Goal: Information Seeking & Learning: Check status

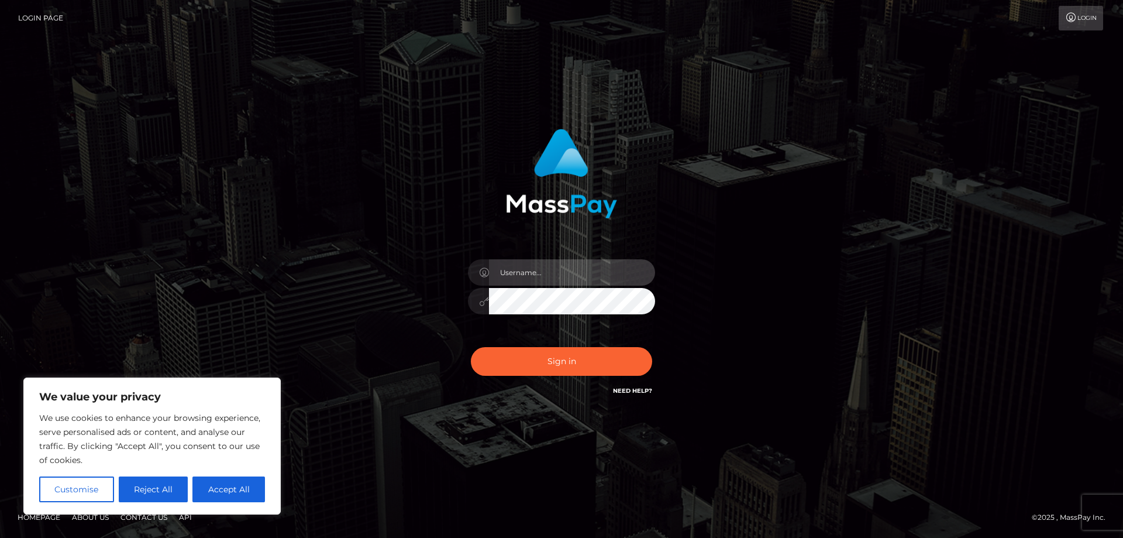
click at [542, 274] on input "text" at bounding box center [572, 272] width 166 height 26
paste input "APteam.medley"
type input "APteam.medley"
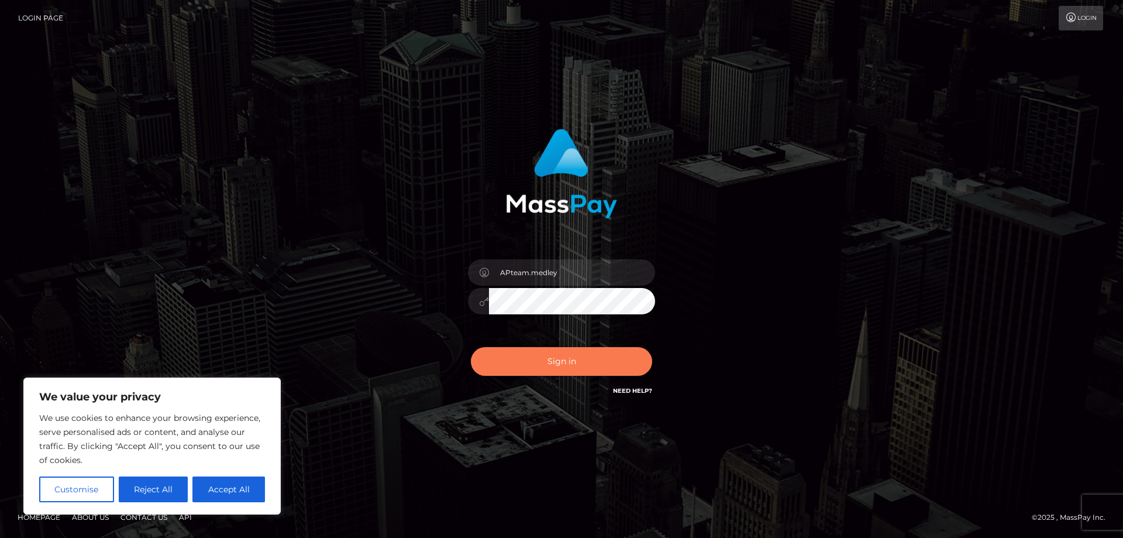
click at [543, 361] on button "Sign in" at bounding box center [561, 361] width 181 height 29
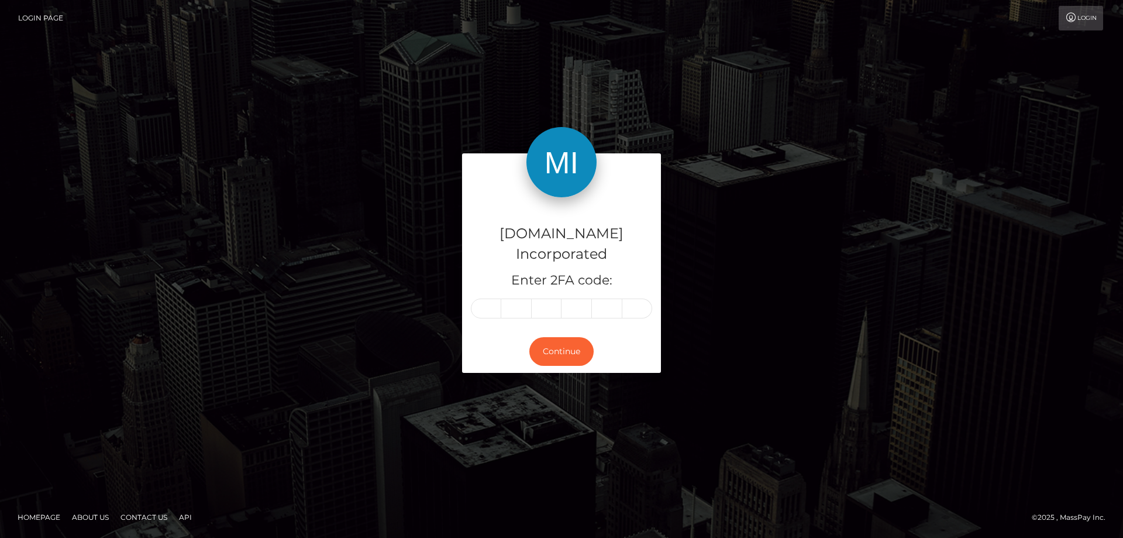
click at [488, 298] on input "text" at bounding box center [486, 308] width 30 height 20
type input "9"
type input "7"
type input "1"
type input "0"
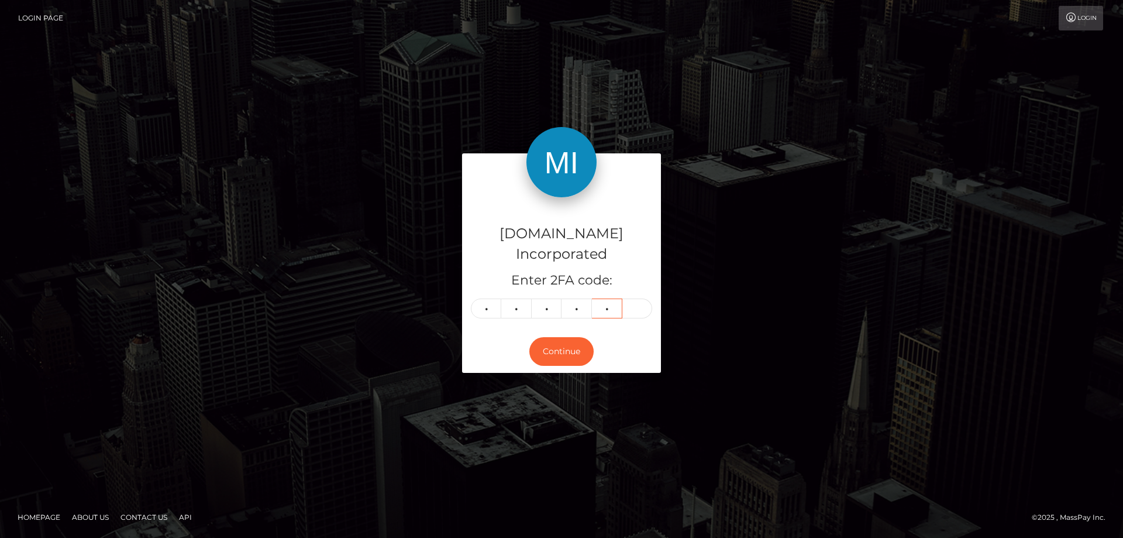
type input "6"
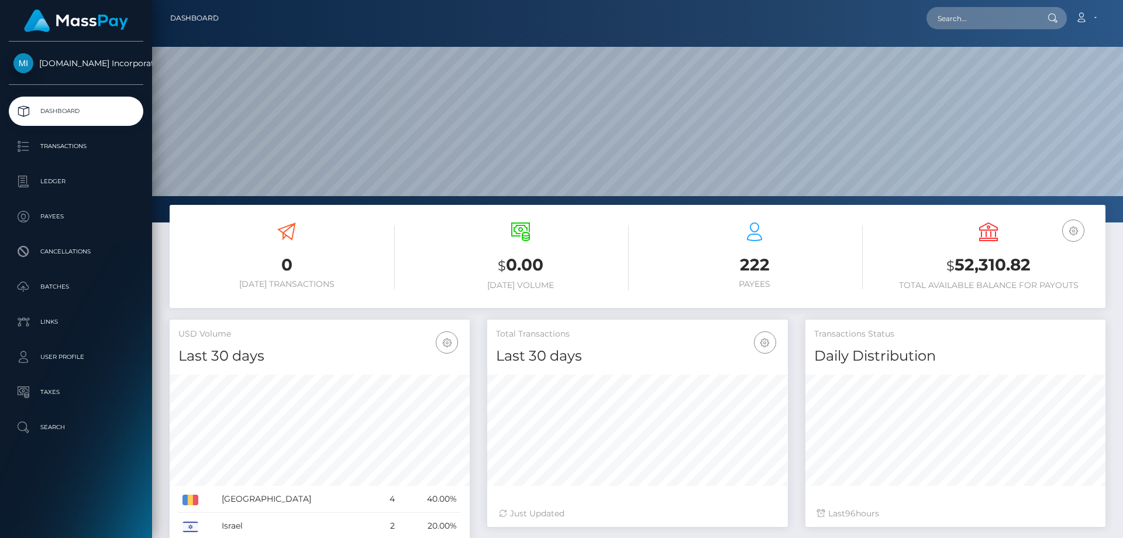
scroll to position [208, 301]
click at [49, 173] on p "Ledger" at bounding box center [75, 182] width 125 height 18
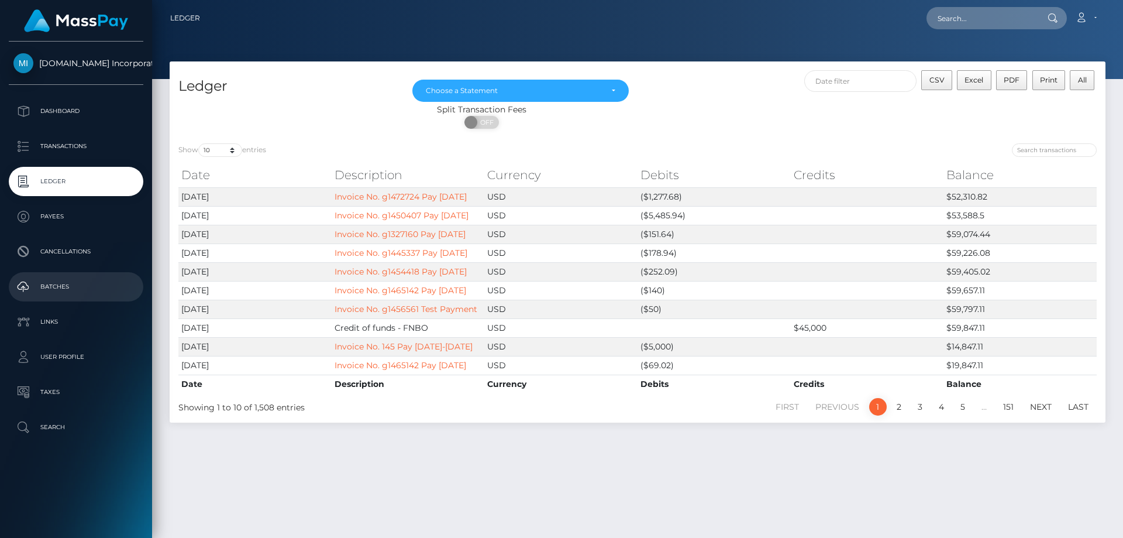
drag, startPoint x: 40, startPoint y: 283, endPoint x: 50, endPoint y: 283, distance: 10.0
click at [41, 283] on p "Batches" at bounding box center [75, 287] width 125 height 18
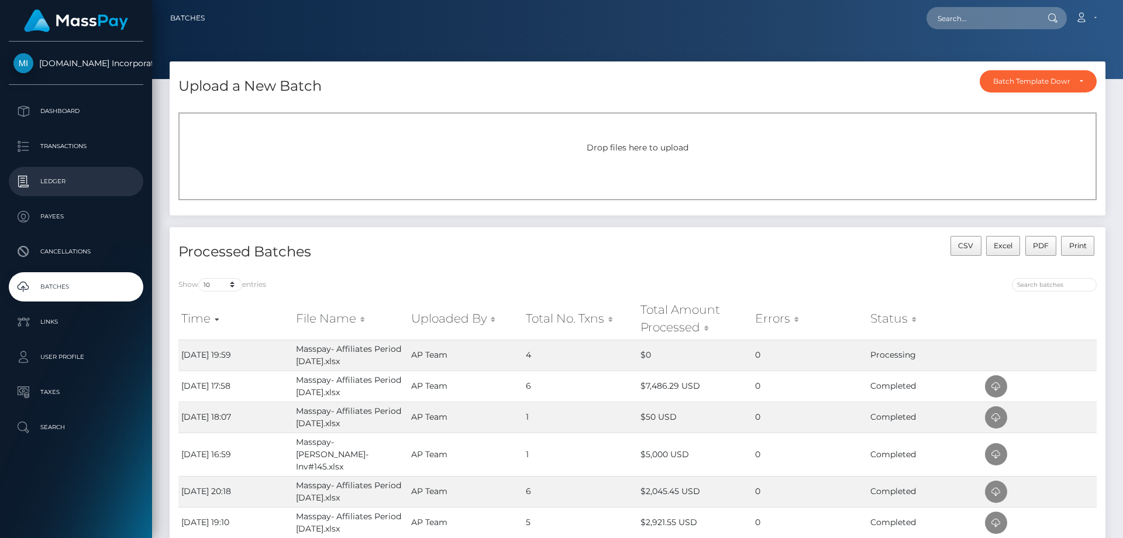
click at [60, 181] on p "Ledger" at bounding box center [75, 182] width 125 height 18
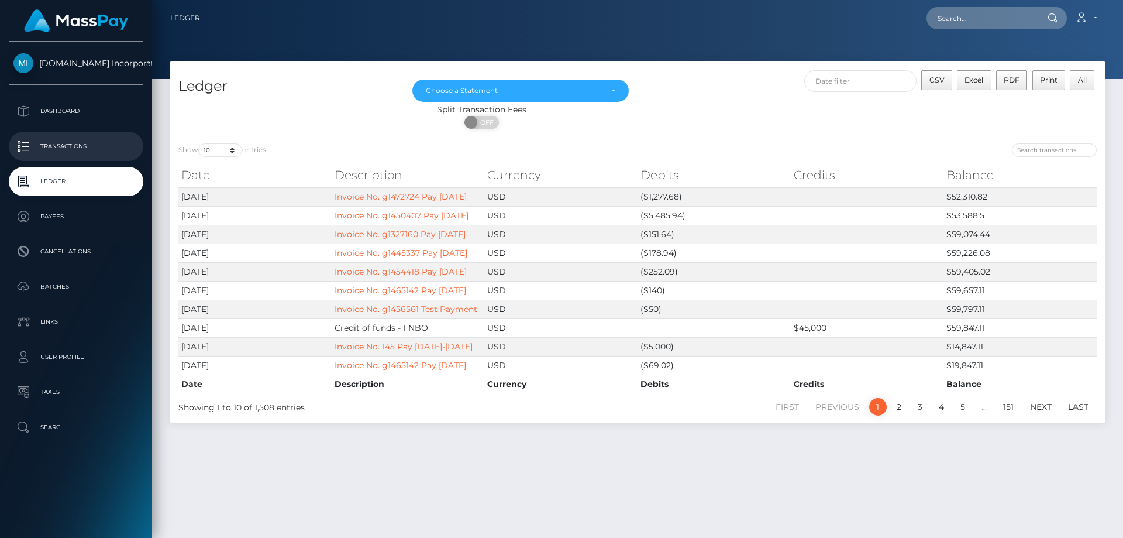
click at [70, 143] on p "Transactions" at bounding box center [75, 146] width 125 height 18
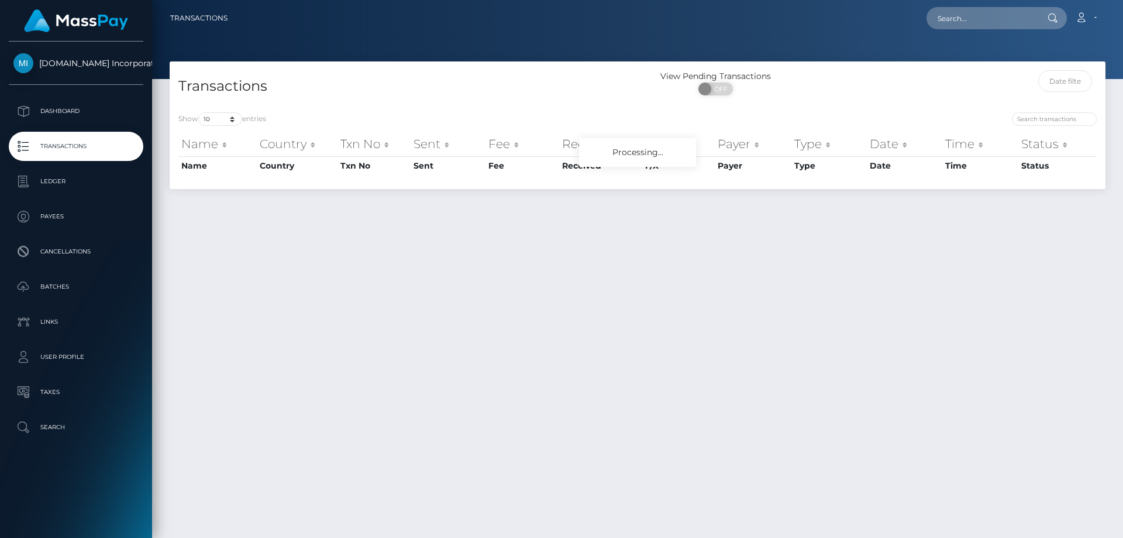
click at [70, 143] on p "Transactions" at bounding box center [75, 146] width 125 height 18
click at [60, 288] on p "Batches" at bounding box center [75, 287] width 125 height 18
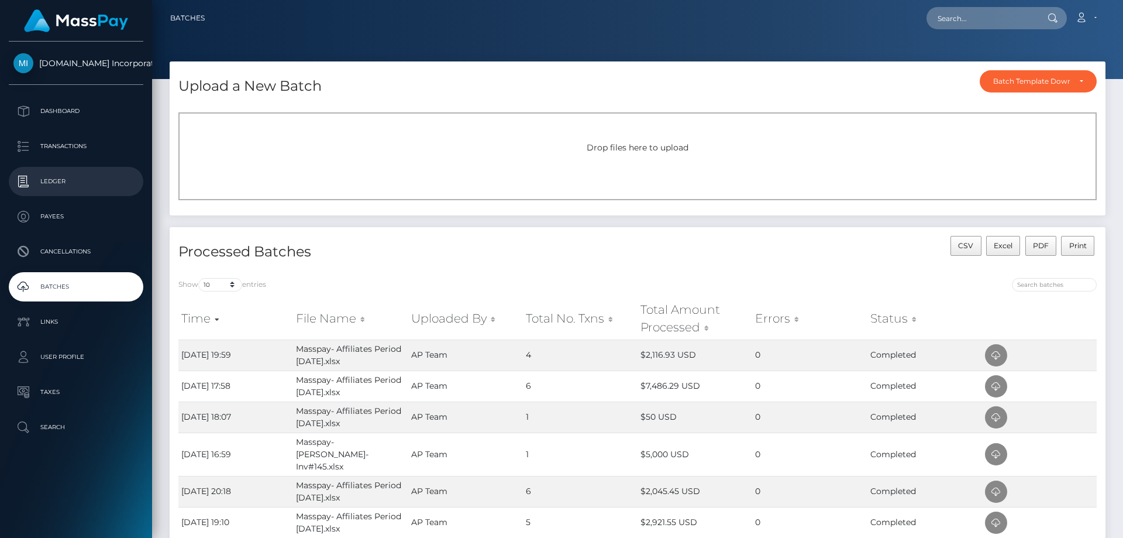
click at [51, 181] on p "Ledger" at bounding box center [75, 182] width 125 height 18
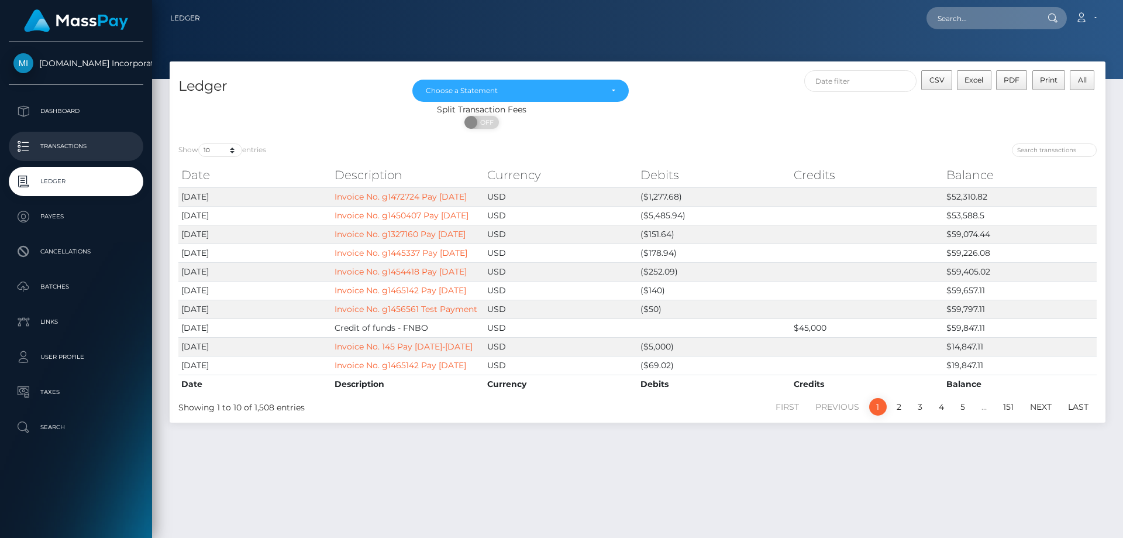
click at [63, 148] on p "Transactions" at bounding box center [75, 146] width 125 height 18
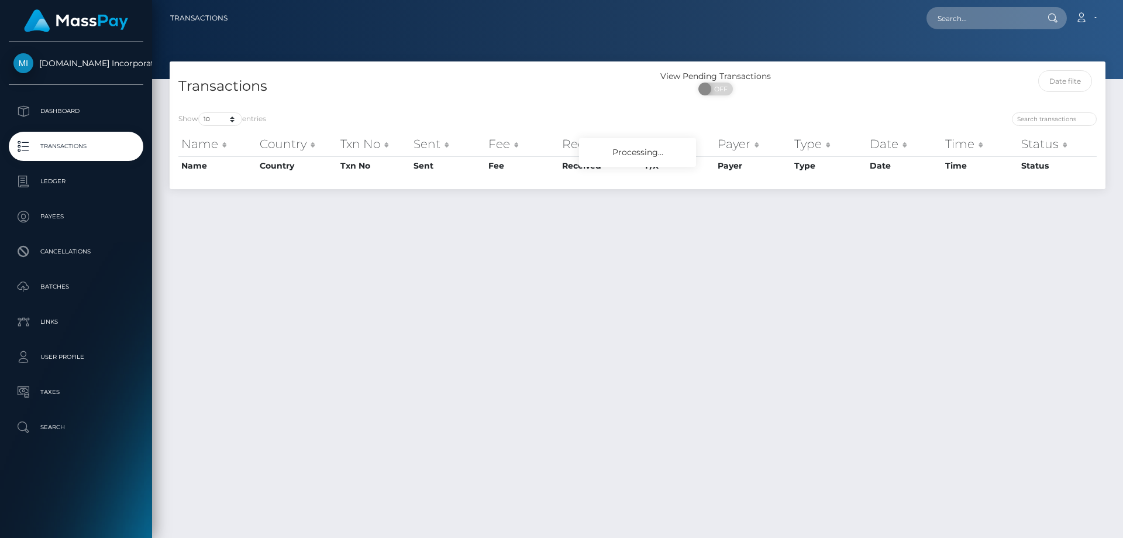
click at [674, 274] on div "Transactions View Pending Transactions ON OFF Show 10 25 50 100 250 500 1,000 3…" at bounding box center [637, 294] width 971 height 466
click at [1046, 118] on input "search" at bounding box center [1054, 118] width 85 height 13
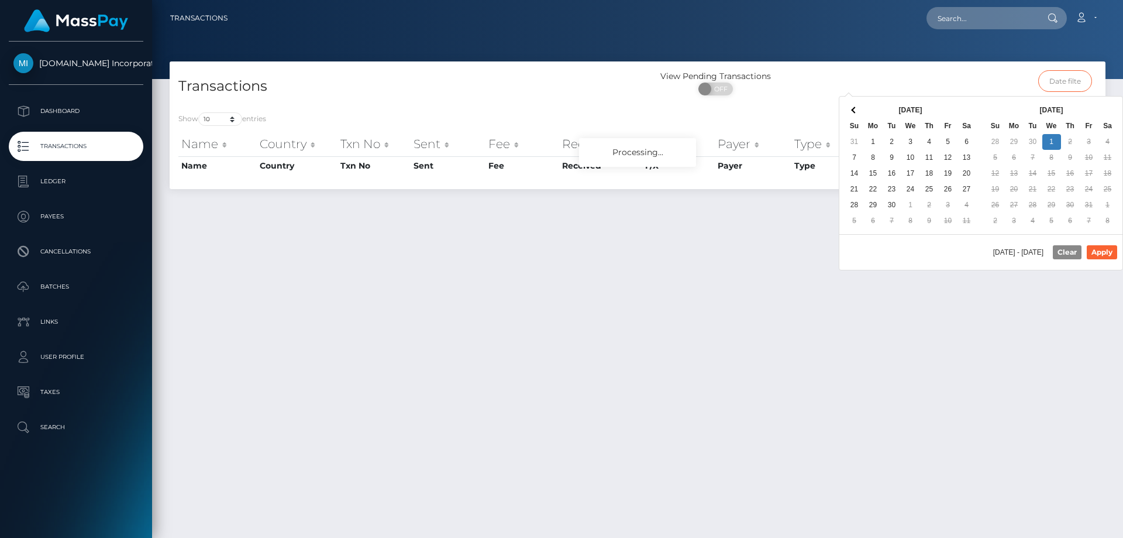
click at [1056, 88] on input "text" at bounding box center [1065, 81] width 54 height 22
click at [1102, 254] on button "Apply" at bounding box center [1102, 252] width 30 height 14
type input "10/01/2025 - 10/01/2025"
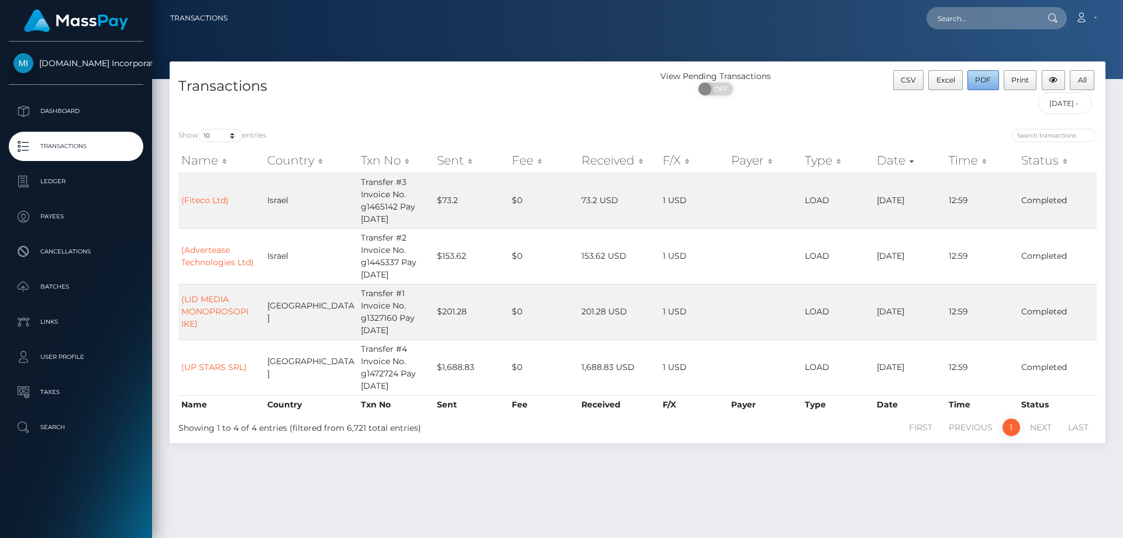
click at [979, 77] on span "PDF" at bounding box center [983, 79] width 16 height 9
click at [1096, 16] on link "Account" at bounding box center [1086, 18] width 35 height 25
click at [1039, 78] on link "Logout" at bounding box center [1058, 75] width 94 height 22
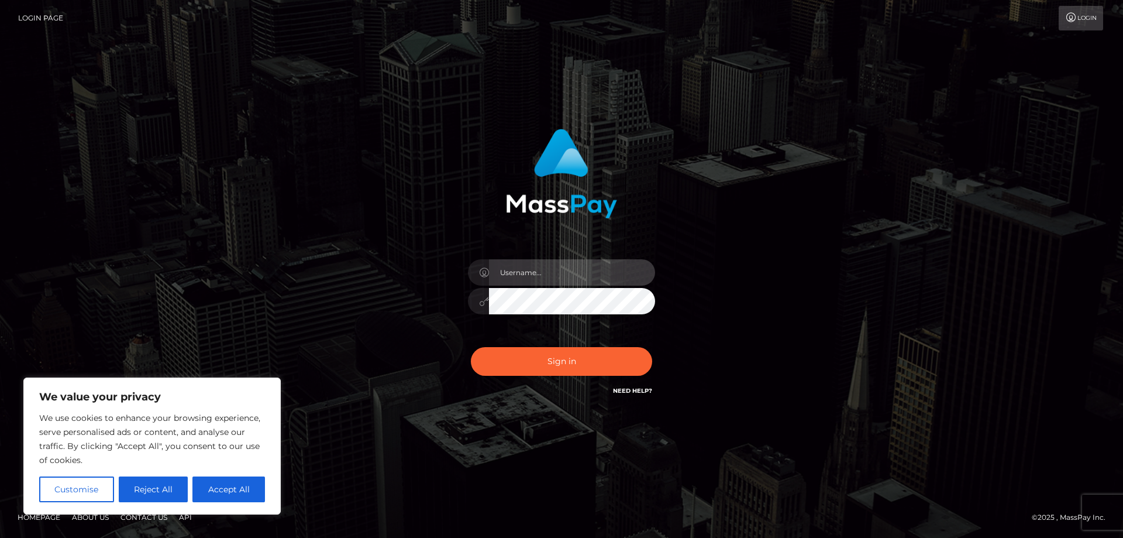
click at [546, 271] on input "text" at bounding box center [572, 272] width 166 height 26
paste input "ap.wight"
type input "ap.wight"
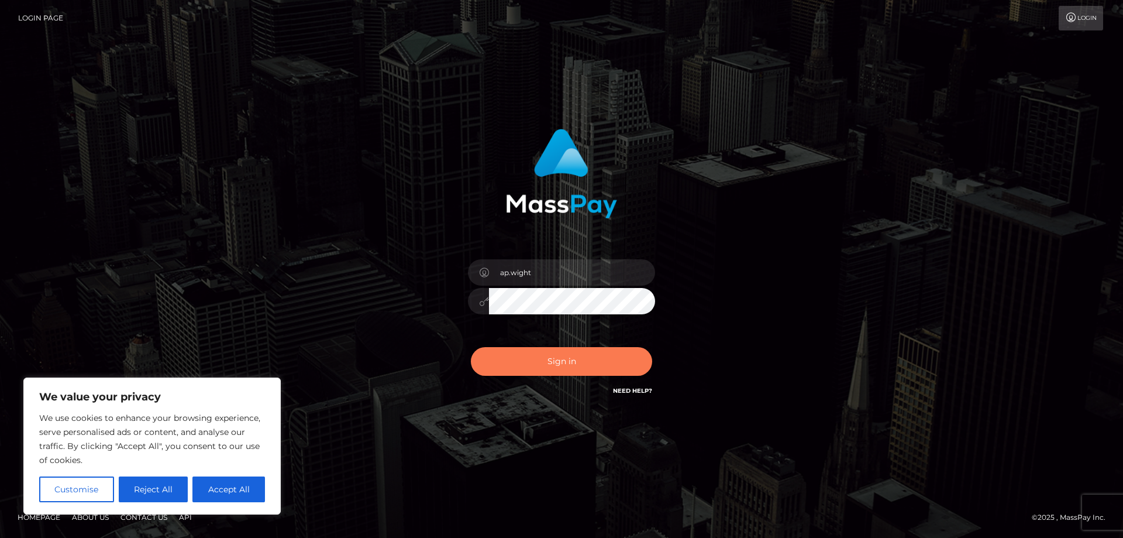
click at [542, 366] on button "Sign in" at bounding box center [561, 361] width 181 height 29
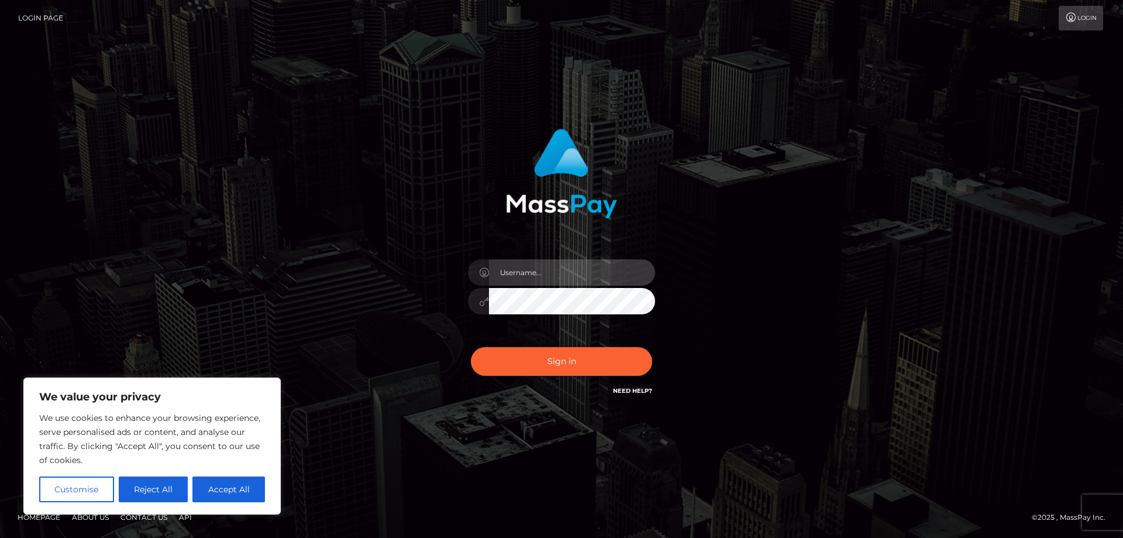
click at [531, 278] on input "text" at bounding box center [572, 272] width 166 height 26
paste input "ap.wight"
type input "ap.wight"
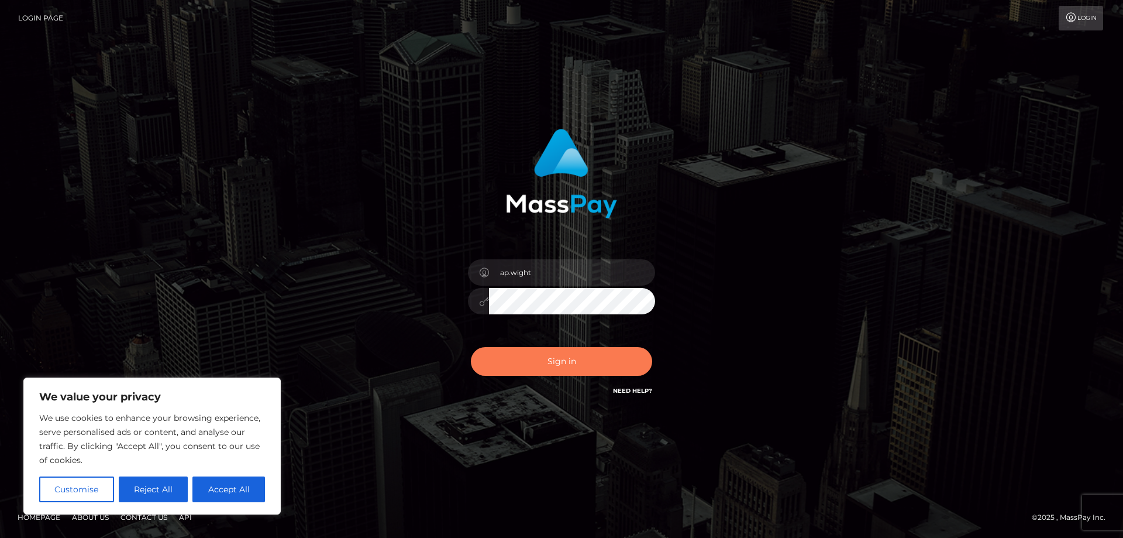
click at [533, 364] on button "Sign in" at bounding box center [561, 361] width 181 height 29
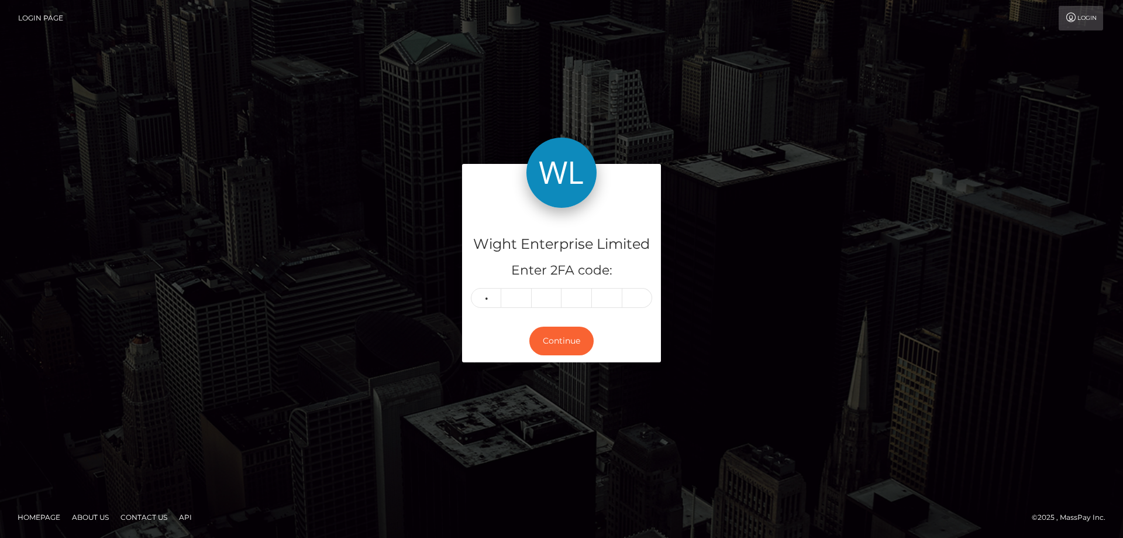
type input "5"
type input "7"
type input "9"
type input "6"
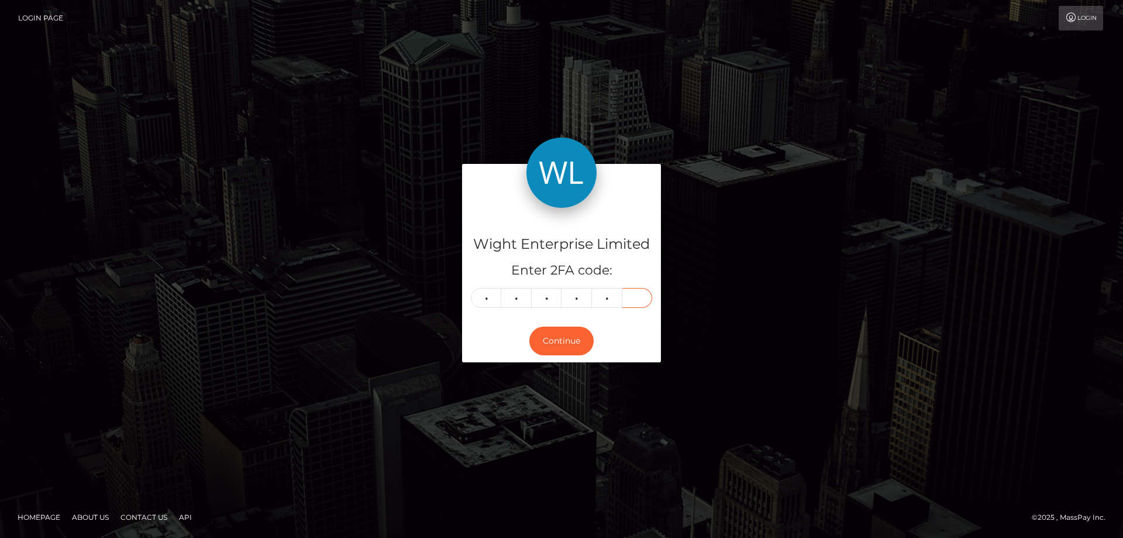
type input "6"
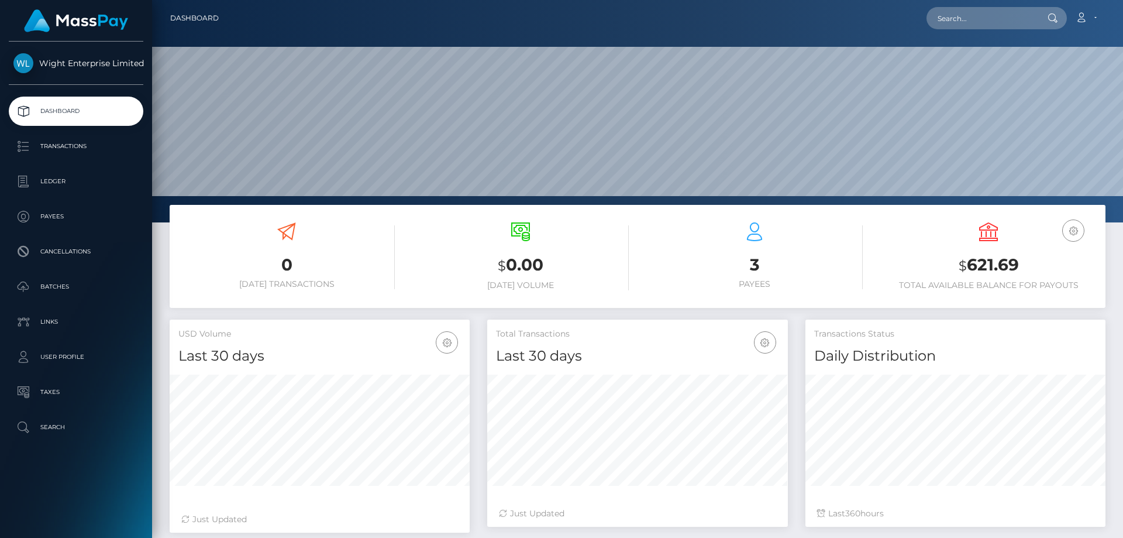
scroll to position [208, 301]
click at [73, 147] on p "Transactions" at bounding box center [75, 146] width 125 height 18
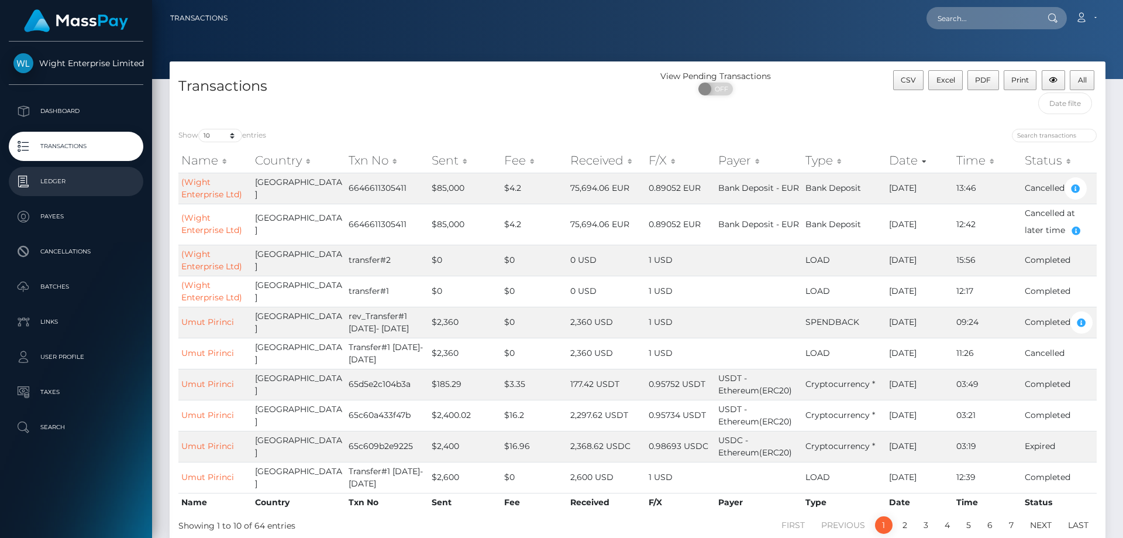
click at [55, 177] on p "Ledger" at bounding box center [75, 182] width 125 height 18
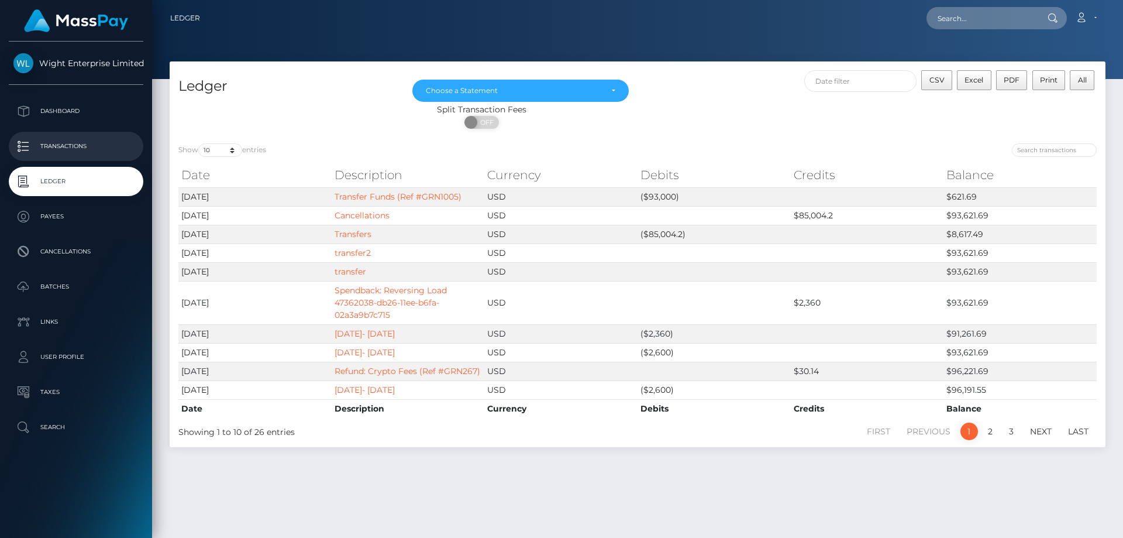
click at [58, 148] on p "Transactions" at bounding box center [75, 146] width 125 height 18
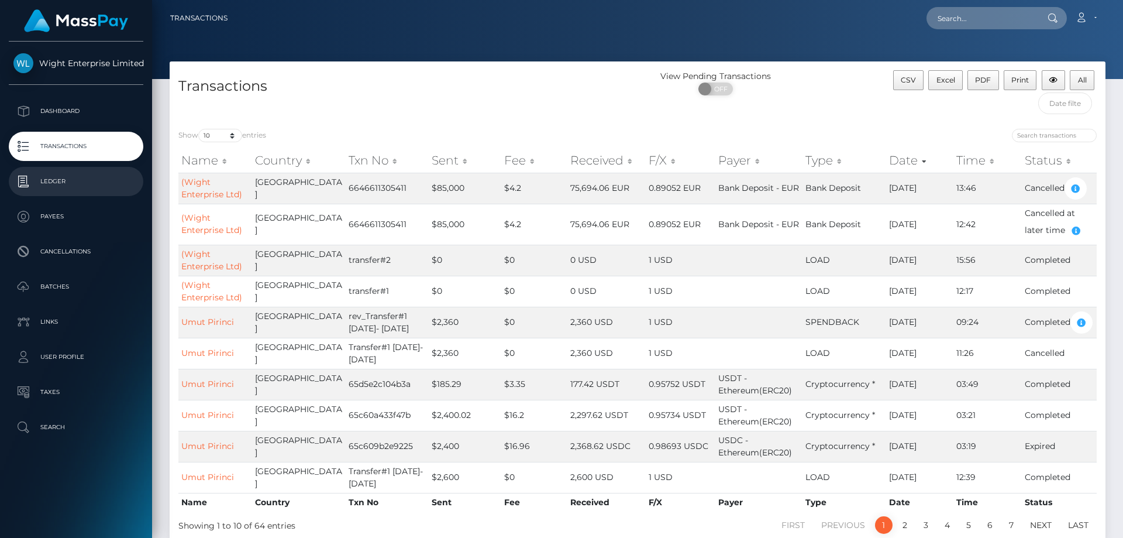
click at [47, 178] on p "Ledger" at bounding box center [75, 182] width 125 height 18
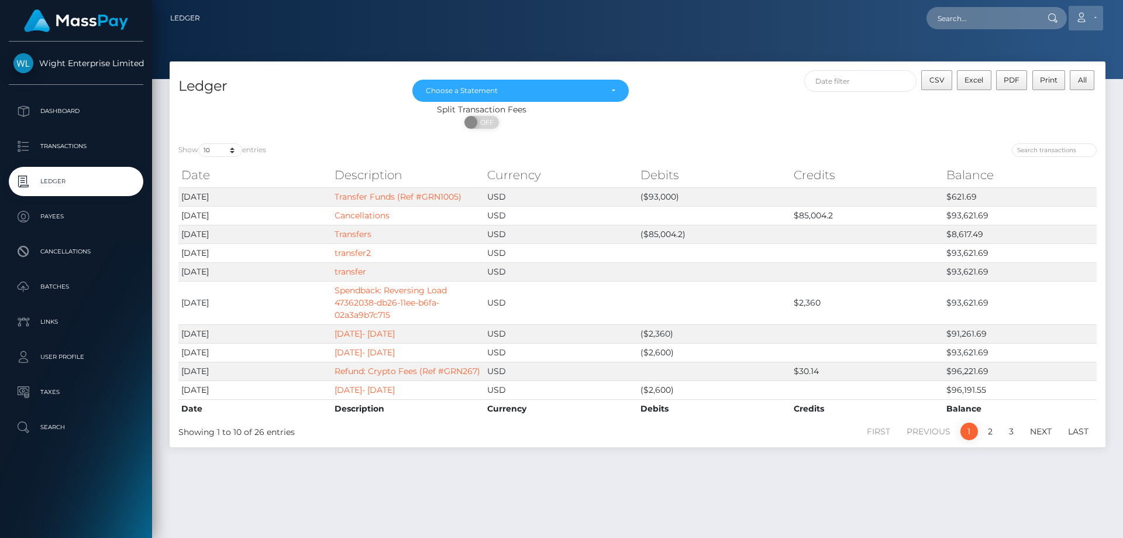
click at [1086, 16] on icon at bounding box center [1081, 17] width 12 height 9
click at [1048, 78] on link "Logout" at bounding box center [1058, 75] width 94 height 22
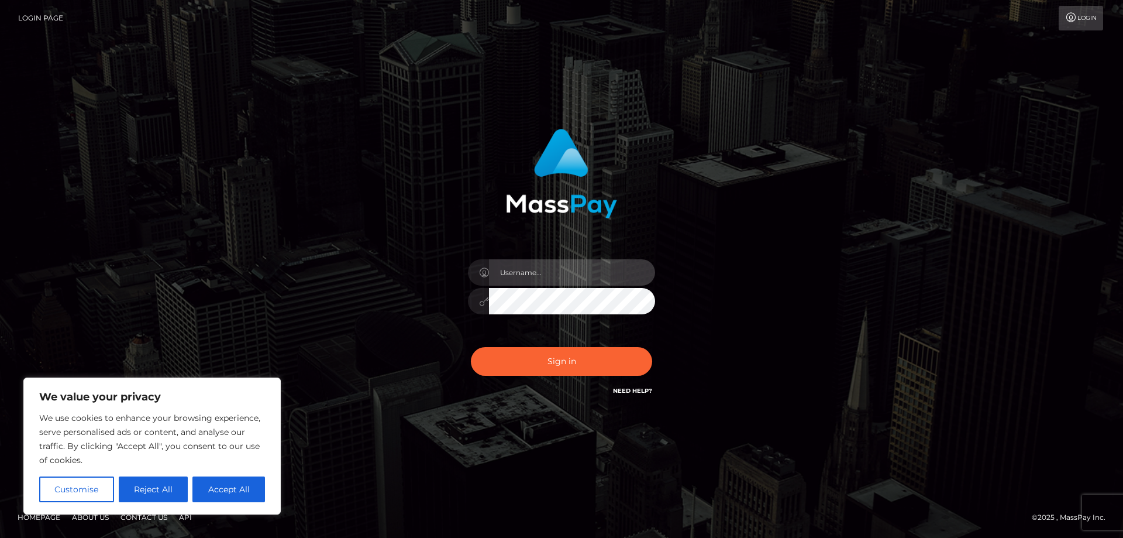
click at [519, 277] on input "text" at bounding box center [572, 272] width 166 height 26
paste input "ap.vent"
type input "ap.vent"
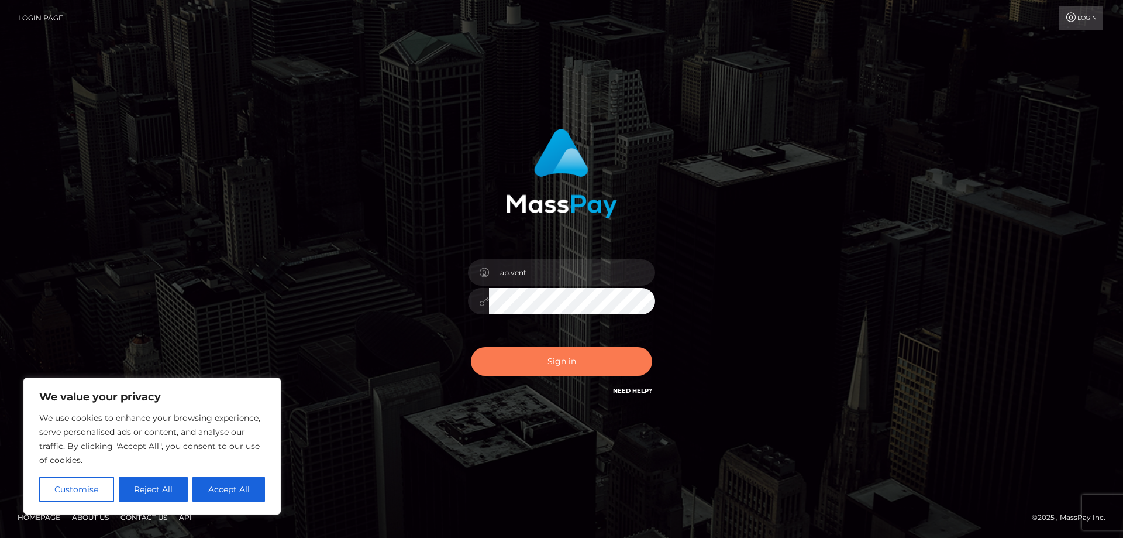
click at [548, 359] on button "Sign in" at bounding box center [561, 361] width 181 height 29
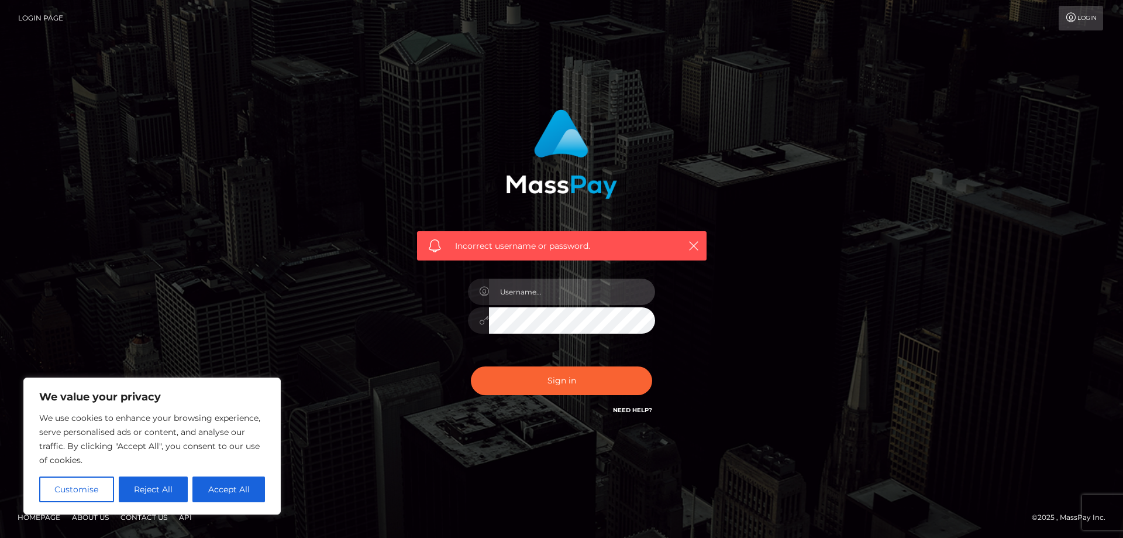
click at [522, 287] on input "text" at bounding box center [572, 291] width 166 height 26
paste input "ap.vent"
type input "ap.vent"
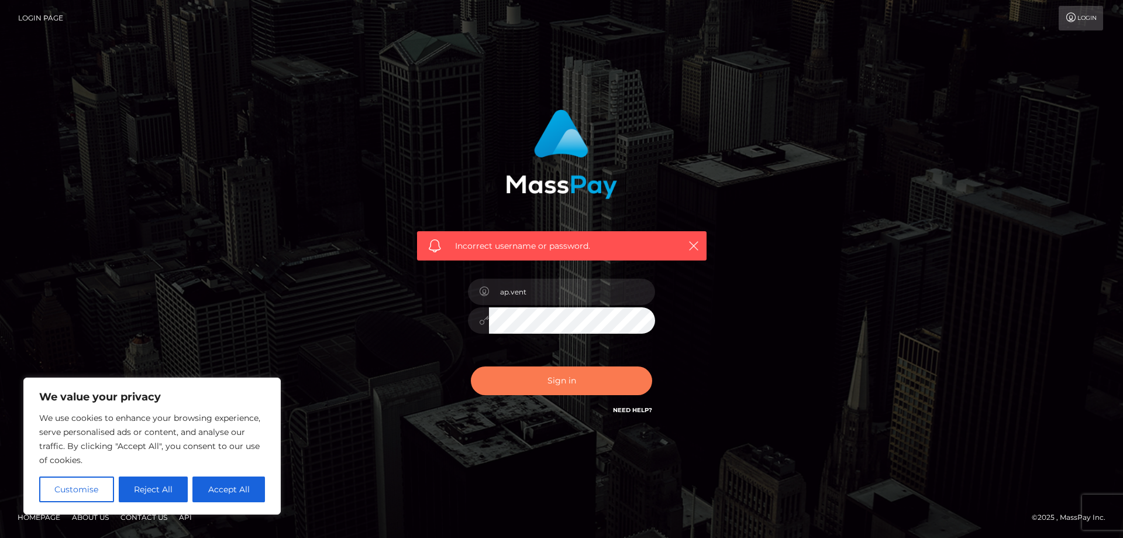
click at [550, 378] on button "Sign in" at bounding box center [561, 380] width 181 height 29
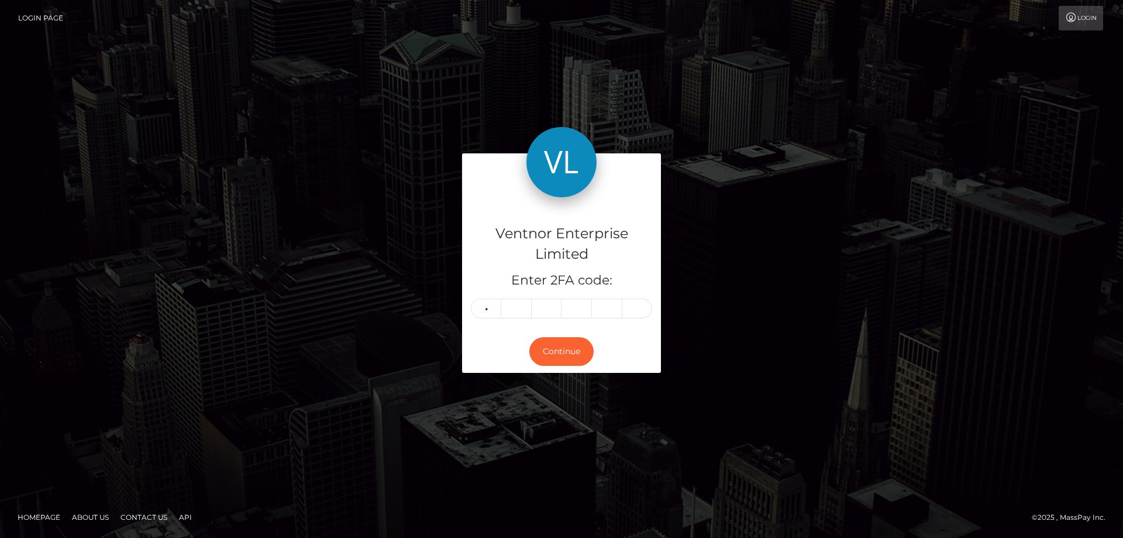
type input "5"
type input "4"
type input "9"
type input "5"
type input "9"
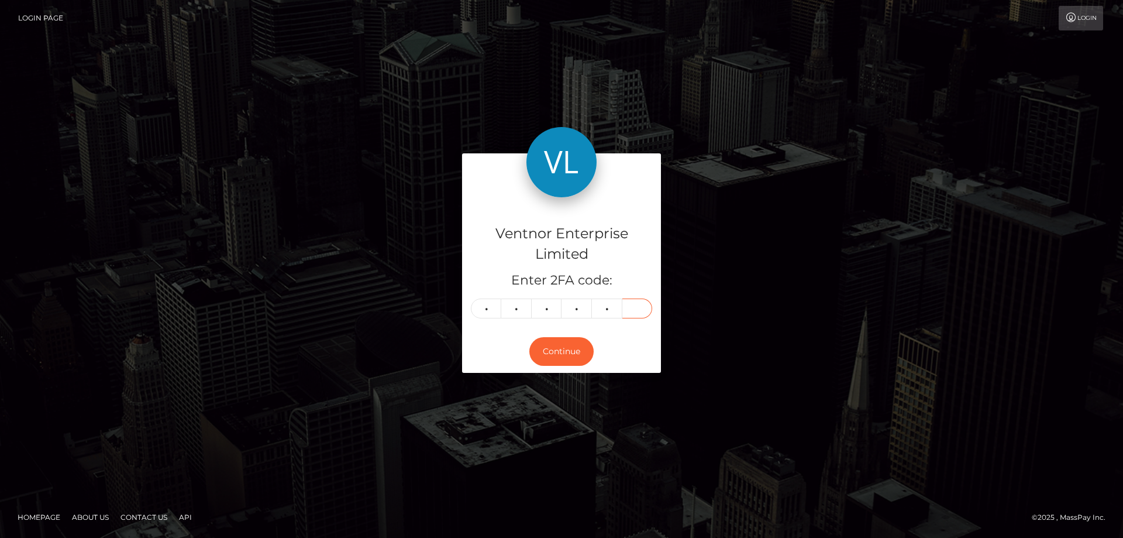
type input "5"
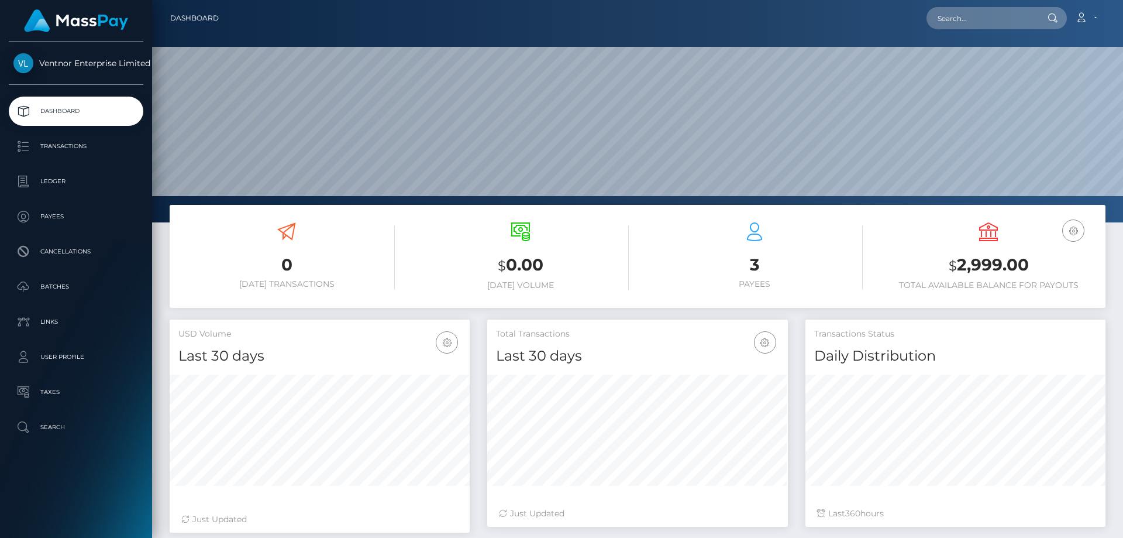
scroll to position [208, 301]
click at [46, 175] on p "Ledger" at bounding box center [75, 182] width 125 height 18
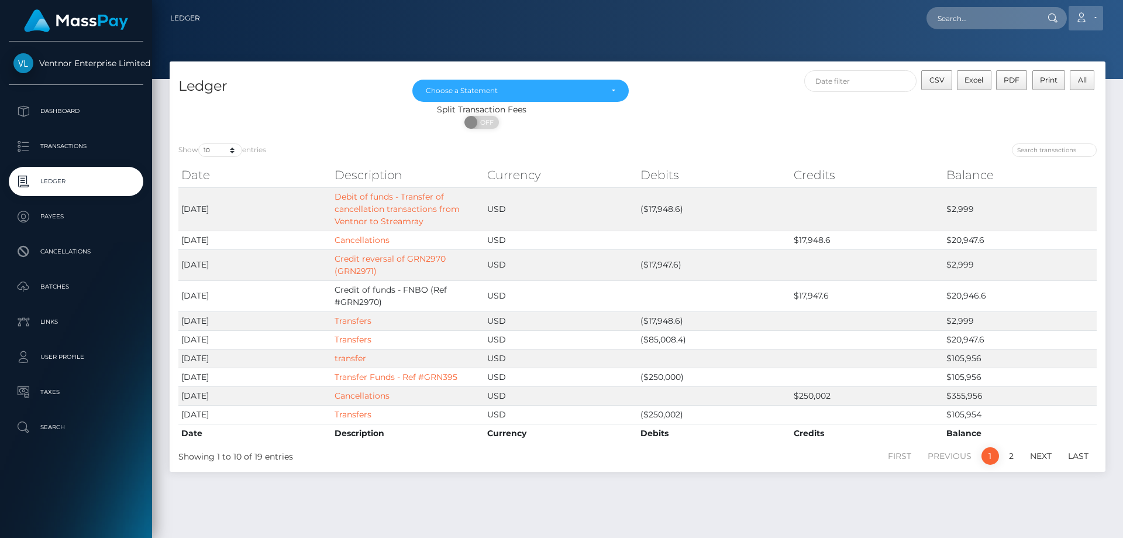
click at [1096, 13] on link "Account" at bounding box center [1086, 18] width 35 height 25
click at [1032, 74] on link "Logout" at bounding box center [1058, 75] width 94 height 22
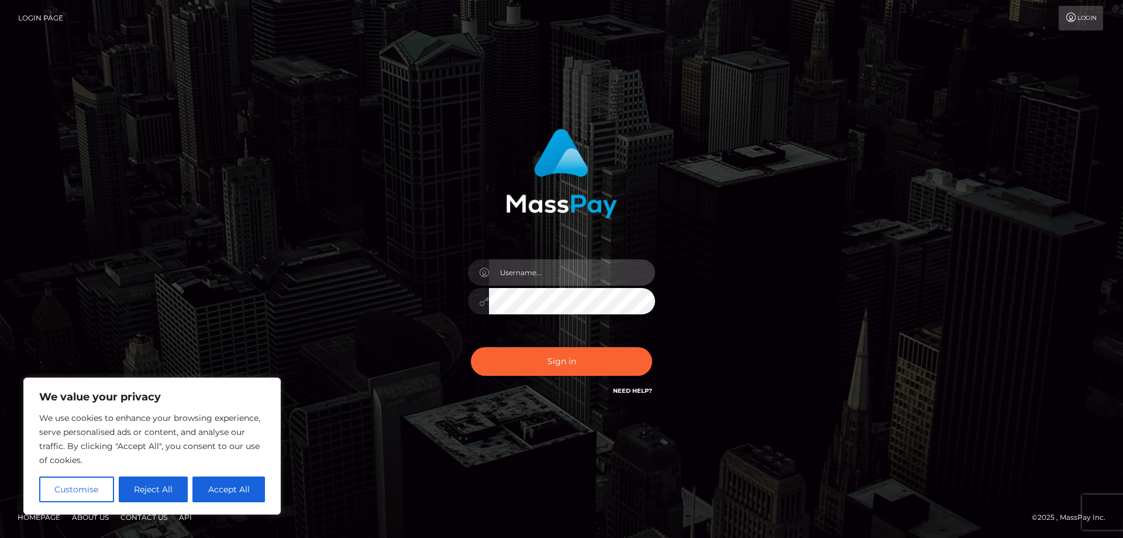
click at [528, 280] on input "text" at bounding box center [572, 272] width 166 height 26
paste input "ap.mb"
type input "ap.mb"
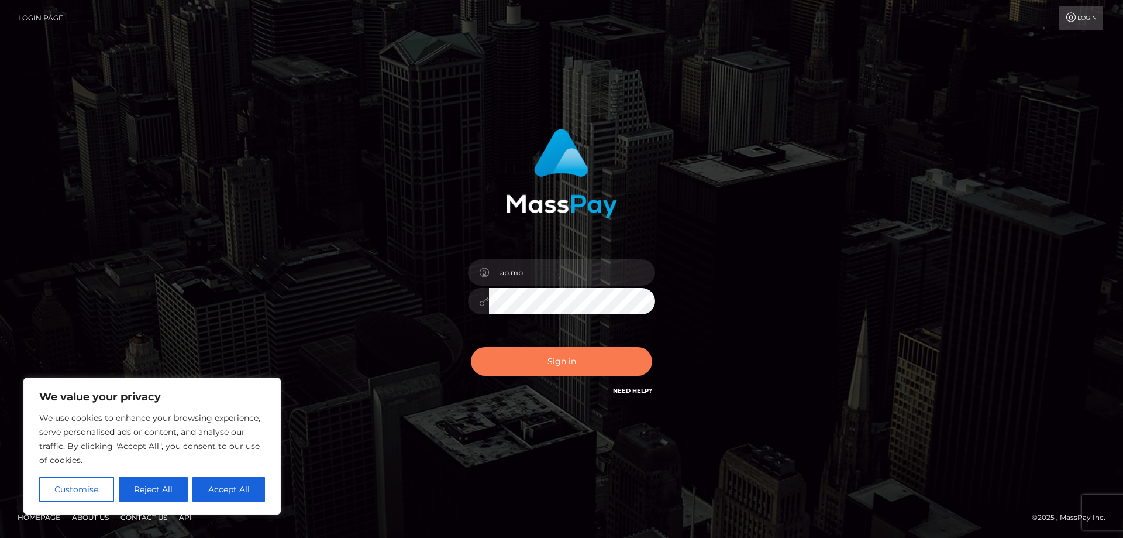
click at [531, 367] on button "Sign in" at bounding box center [561, 361] width 181 height 29
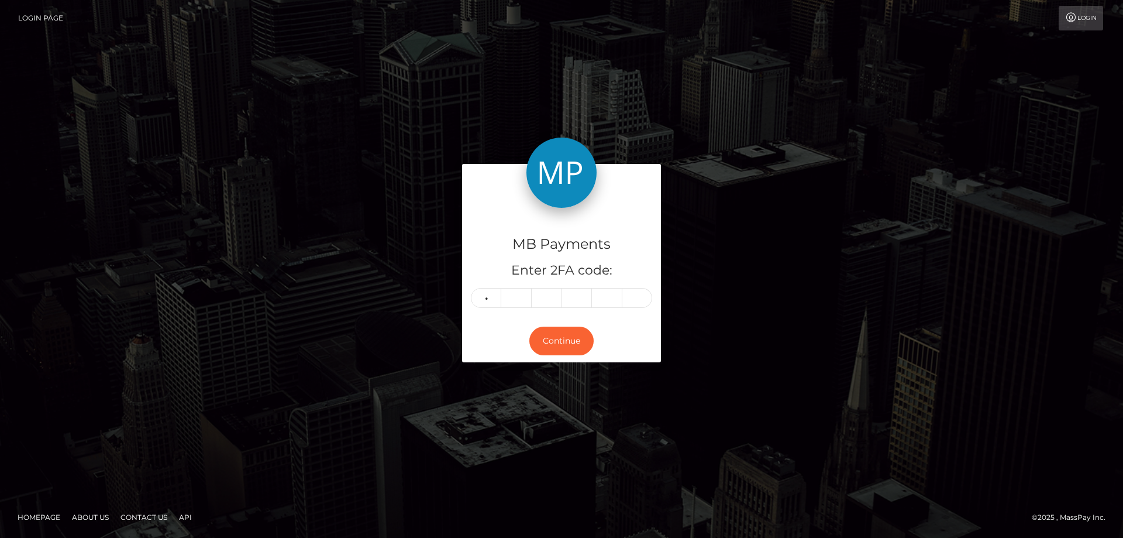
type input "9"
type input "5"
type input "6"
type input "3"
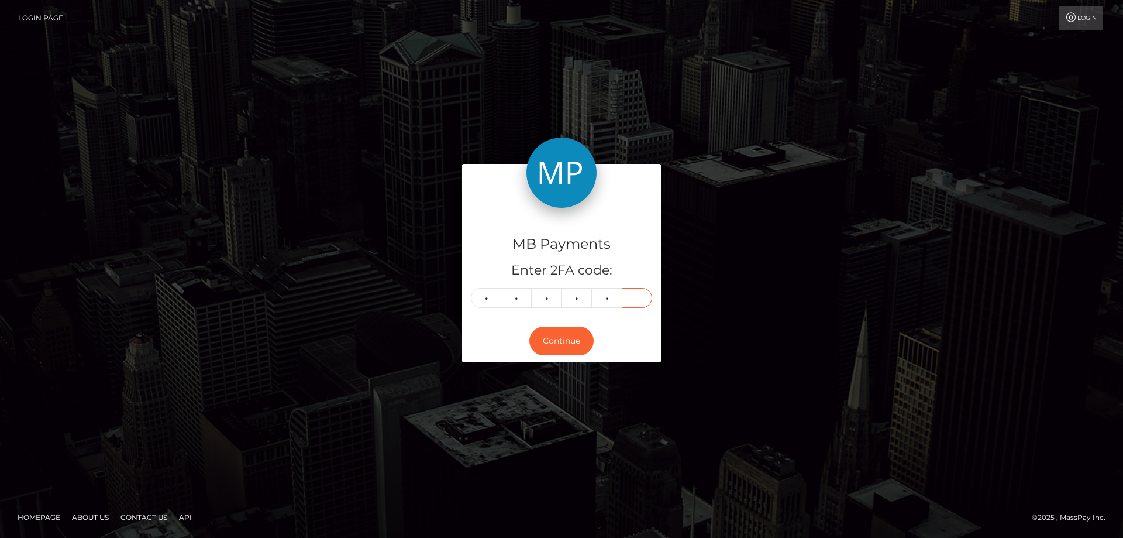
type input "3"
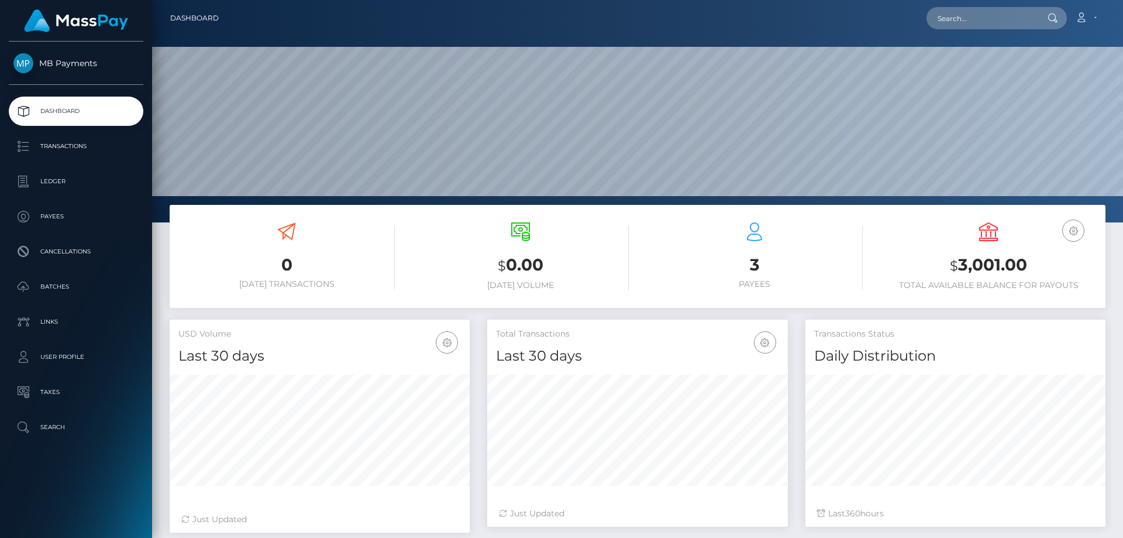
scroll to position [208, 301]
click at [49, 171] on link "Ledger" at bounding box center [76, 181] width 135 height 29
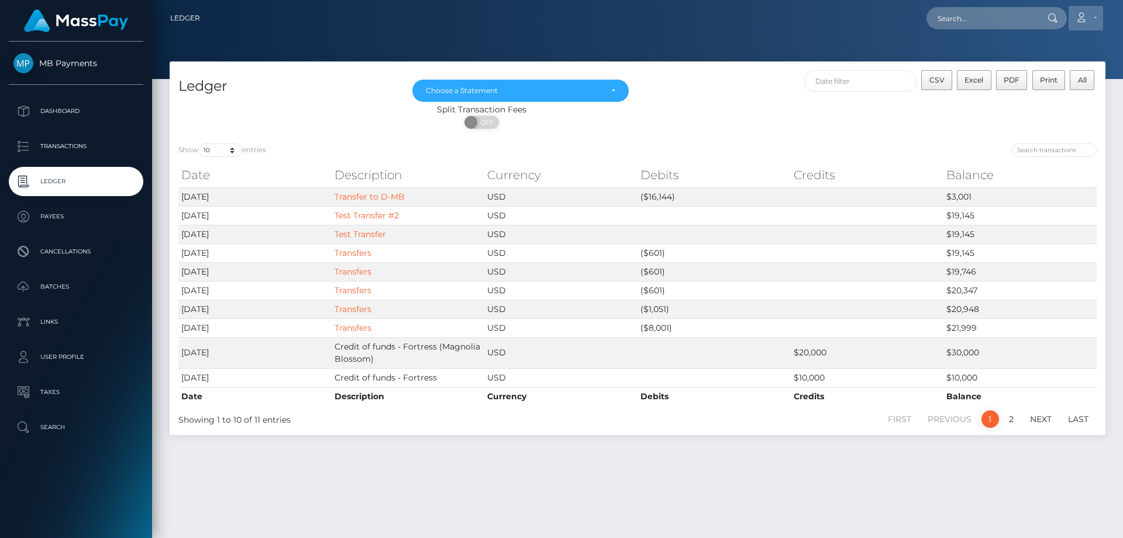
click at [1097, 13] on link "Account" at bounding box center [1086, 18] width 35 height 25
click at [1044, 79] on link "Logout" at bounding box center [1058, 75] width 94 height 22
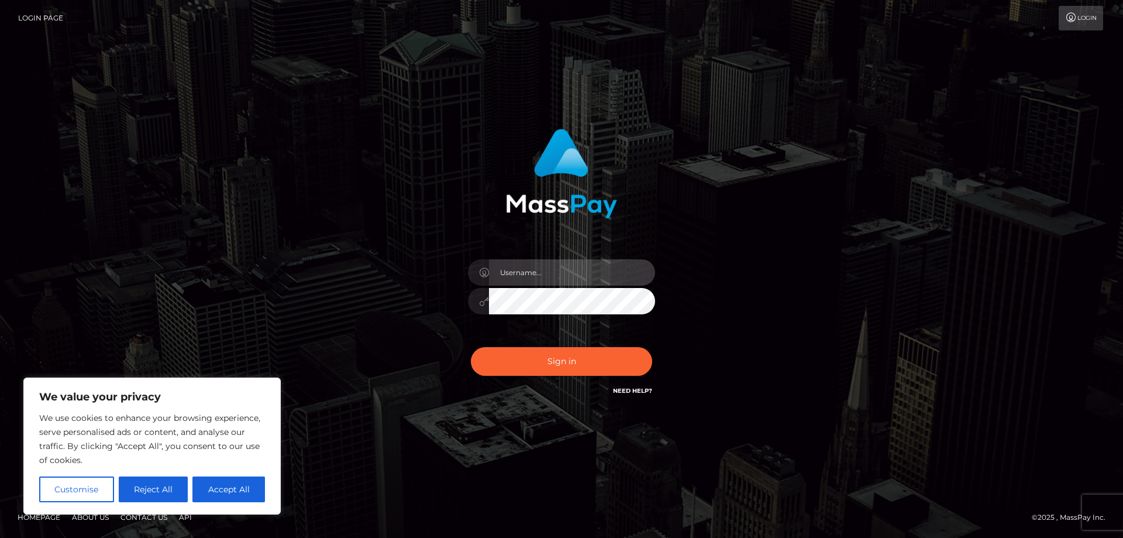
click at [535, 273] on input "text" at bounding box center [572, 272] width 166 height 26
paste input "APteam"
type input "APteam"
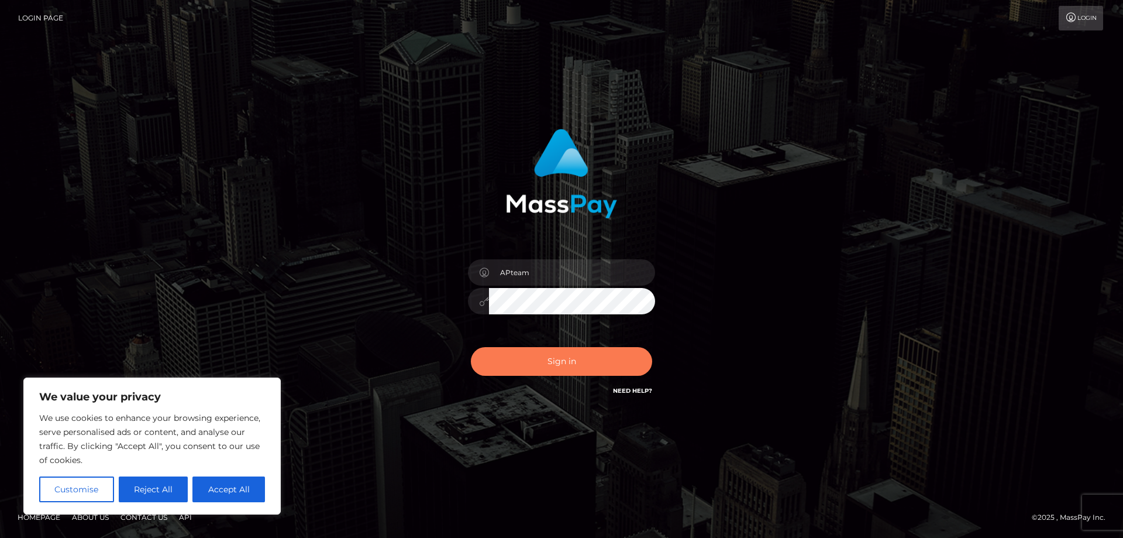
click at [531, 358] on button "Sign in" at bounding box center [561, 361] width 181 height 29
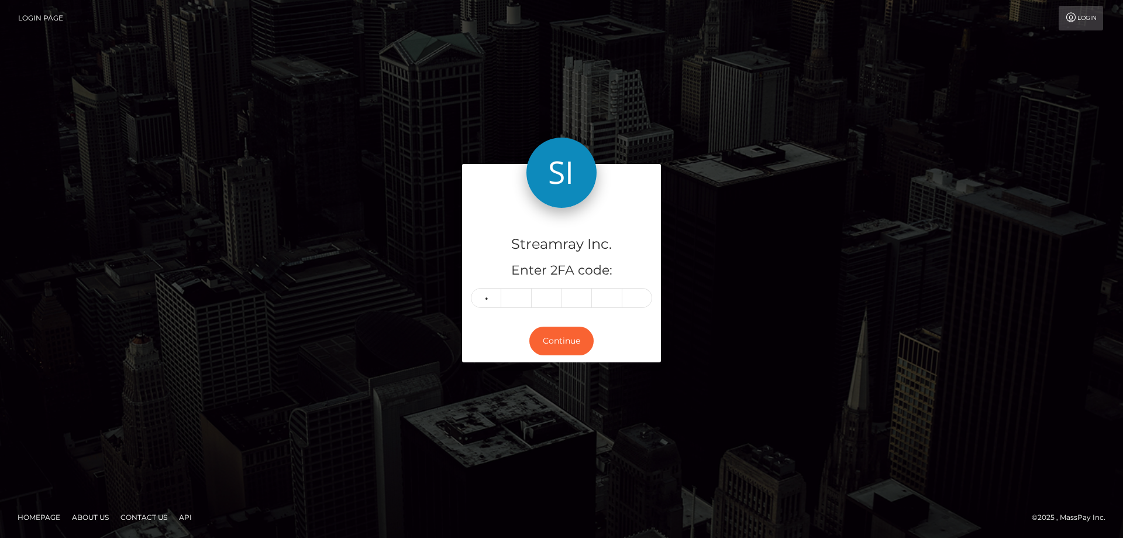
type input "7"
type input "6"
type input "5"
type input "9"
type input "4"
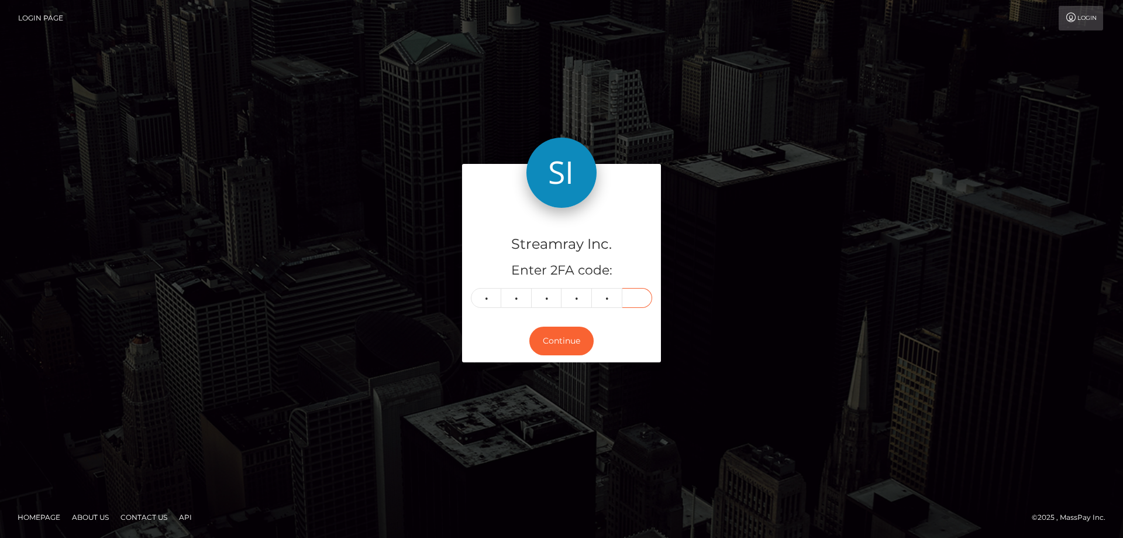
type input "6"
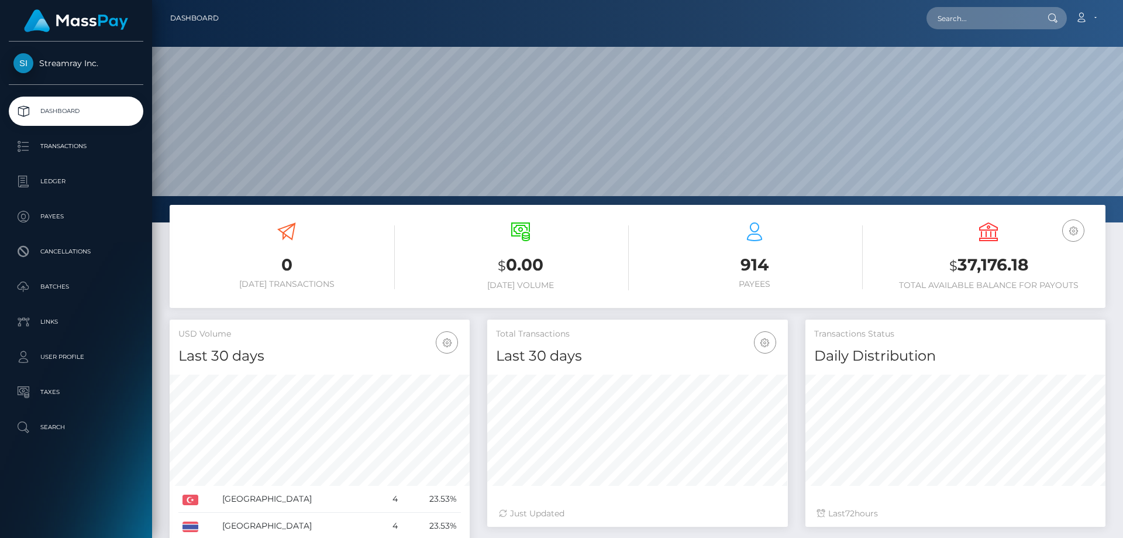
scroll to position [208, 301]
click at [66, 181] on p "Ledger" at bounding box center [75, 182] width 125 height 18
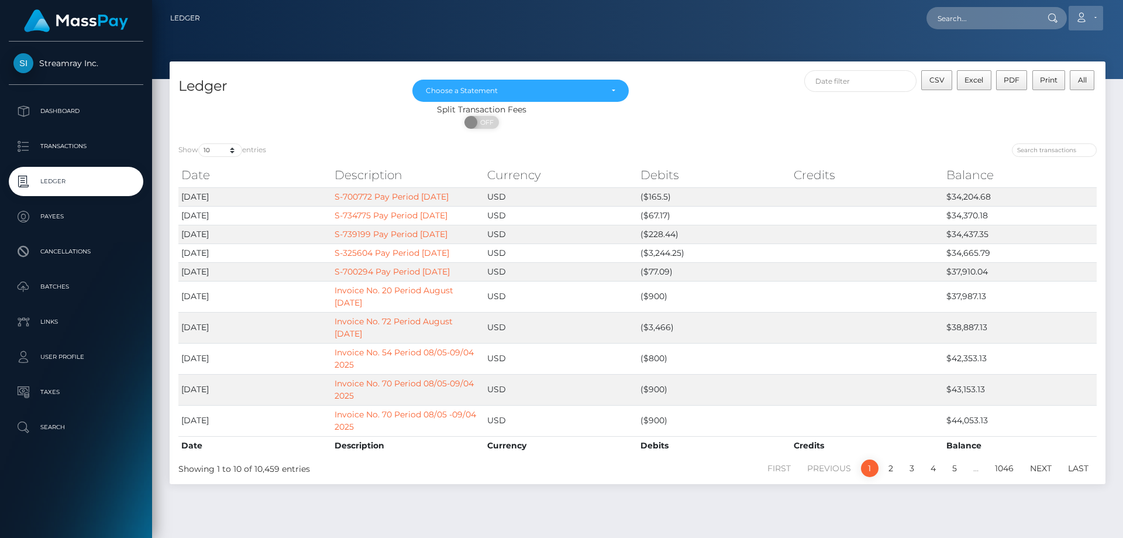
click at [1092, 13] on link "Account" at bounding box center [1086, 18] width 35 height 25
click at [1034, 75] on link "Logout" at bounding box center [1058, 75] width 94 height 22
